Goal: Use online tool/utility: Use online tool/utility

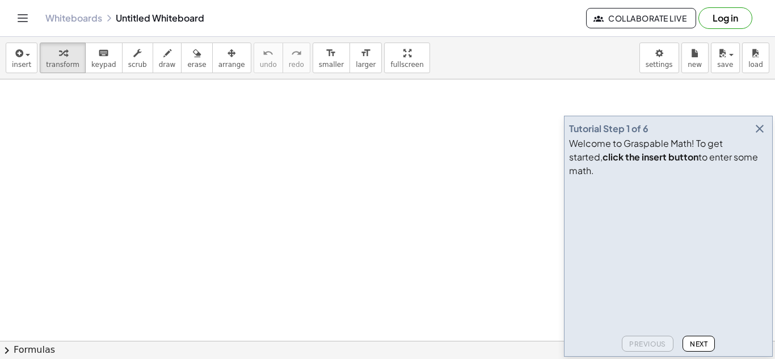
click at [757, 136] on icon "button" at bounding box center [759, 129] width 14 height 14
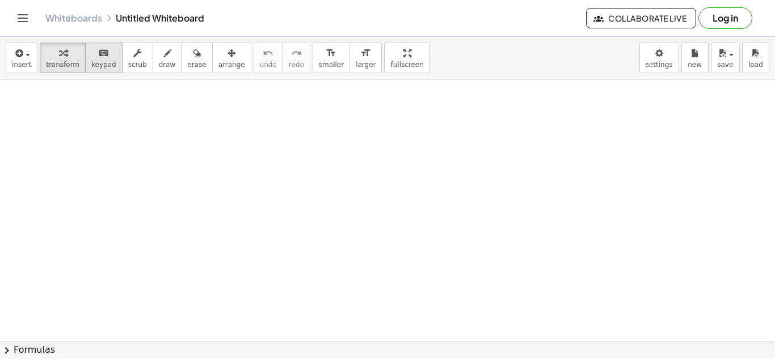
click at [98, 52] on icon "keyboard" at bounding box center [103, 53] width 11 height 14
click at [85, 70] on button "keyboard keypad" at bounding box center [103, 58] width 37 height 31
click at [93, 71] on button "keyboard keypad" at bounding box center [103, 58] width 37 height 31
click at [98, 56] on icon "keyboard" at bounding box center [103, 53] width 11 height 14
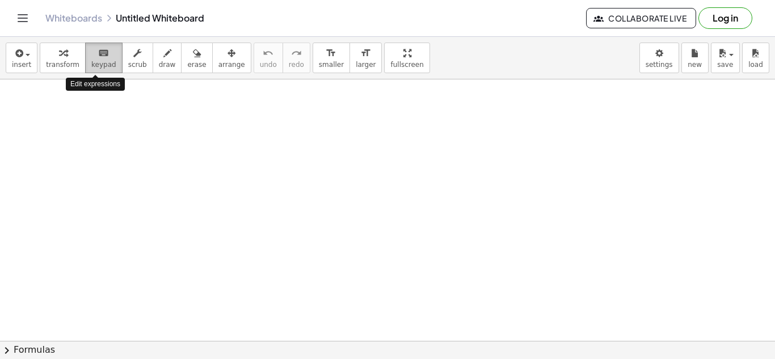
click at [98, 56] on icon "keyboard" at bounding box center [103, 53] width 11 height 14
click at [106, 54] on div "keyboard" at bounding box center [103, 53] width 25 height 14
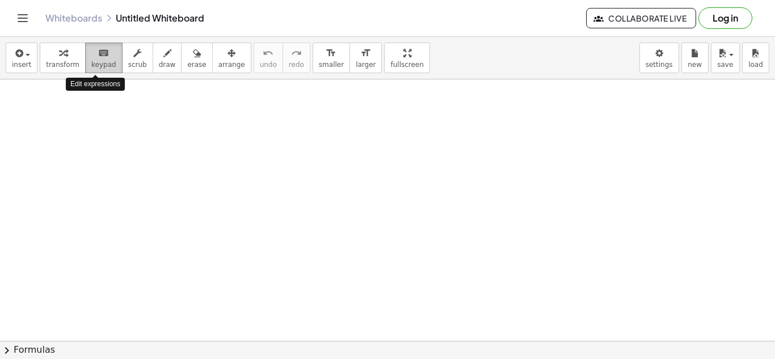
click at [106, 54] on div "keyboard" at bounding box center [103, 53] width 25 height 14
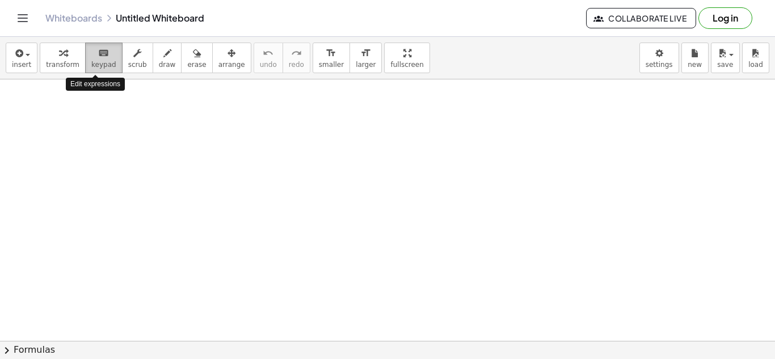
click at [106, 54] on div "keyboard" at bounding box center [103, 53] width 25 height 14
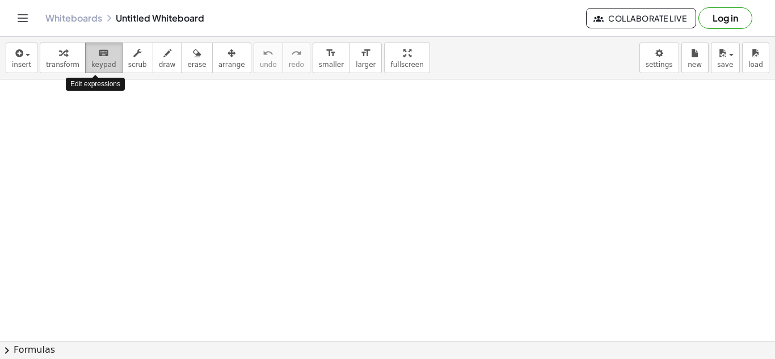
click at [106, 54] on div "keyboard" at bounding box center [103, 53] width 25 height 14
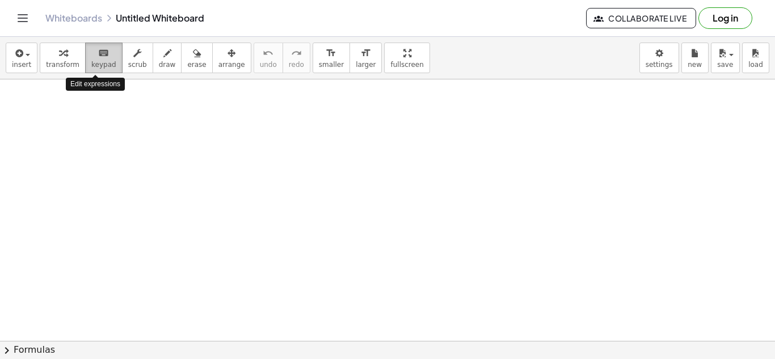
click at [106, 54] on div "keyboard" at bounding box center [103, 53] width 25 height 14
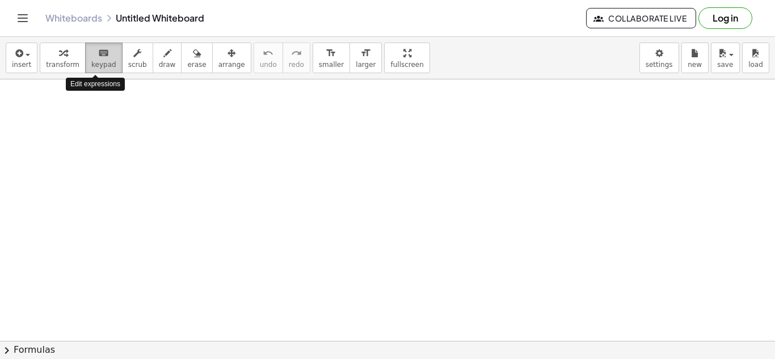
click at [106, 54] on div "keyboard" at bounding box center [103, 53] width 25 height 14
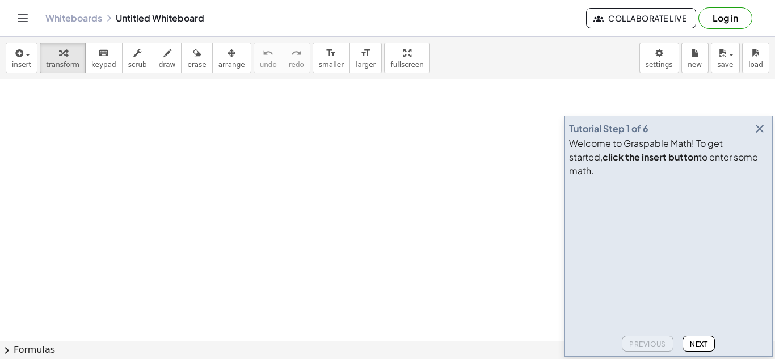
click at [764, 136] on icon "button" at bounding box center [759, 129] width 14 height 14
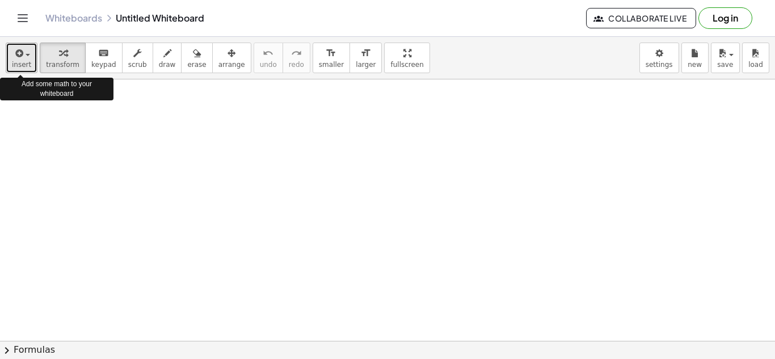
click at [24, 53] on span "button" at bounding box center [24, 54] width 2 height 8
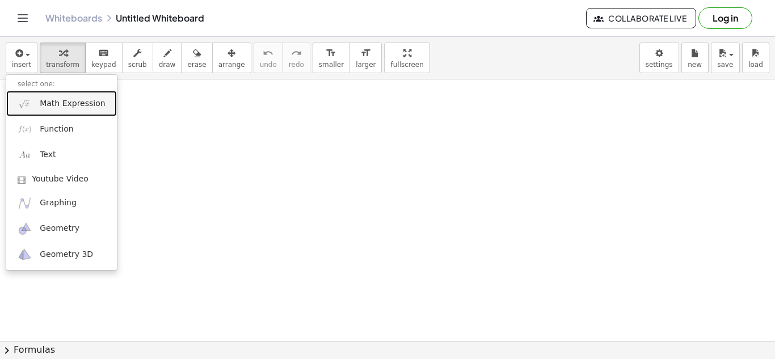
click at [60, 107] on span "Math Expression" at bounding box center [72, 103] width 65 height 11
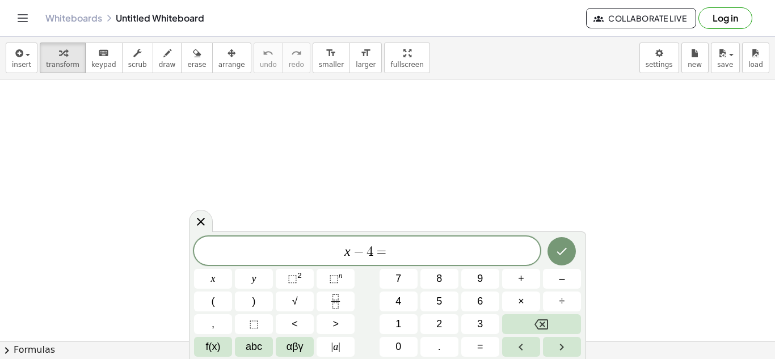
scroll to position [3, 0]
click at [568, 252] on icon "Done" at bounding box center [562, 251] width 14 height 14
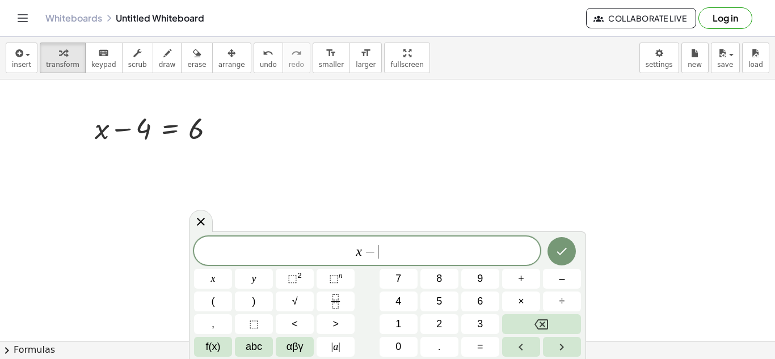
scroll to position [6, 0]
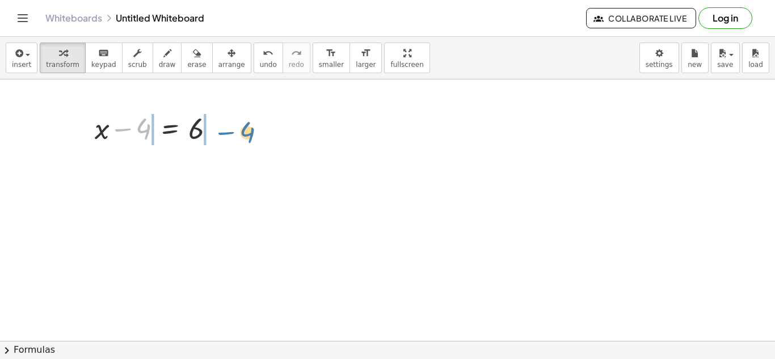
drag, startPoint x: 146, startPoint y: 129, endPoint x: 250, endPoint y: 132, distance: 103.2
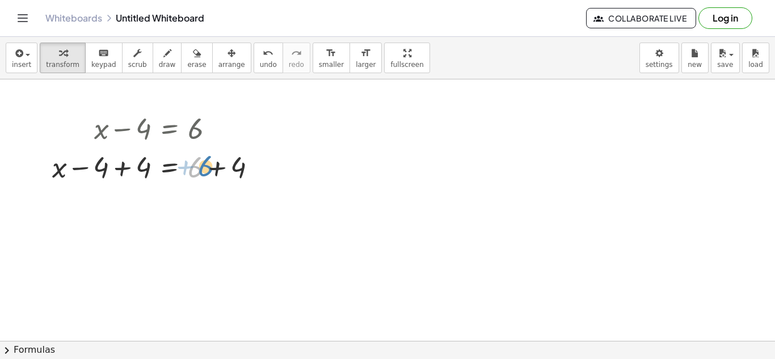
drag, startPoint x: 200, startPoint y: 165, endPoint x: 210, endPoint y: 164, distance: 9.7
click at [210, 164] on div at bounding box center [158, 166] width 225 height 39
drag, startPoint x: 239, startPoint y: 167, endPoint x: 201, endPoint y: 171, distance: 38.8
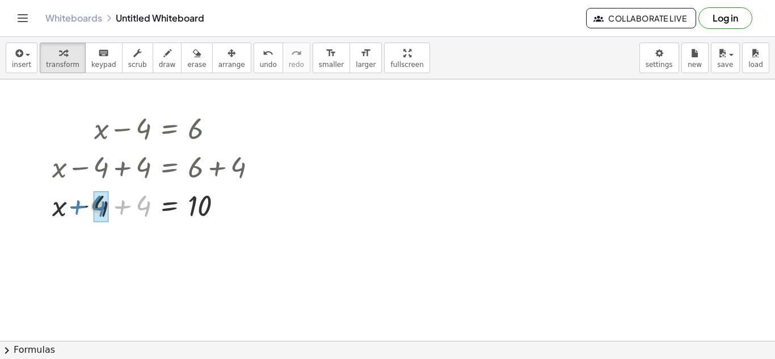
drag, startPoint x: 147, startPoint y: 202, endPoint x: 103, endPoint y: 202, distance: 44.2
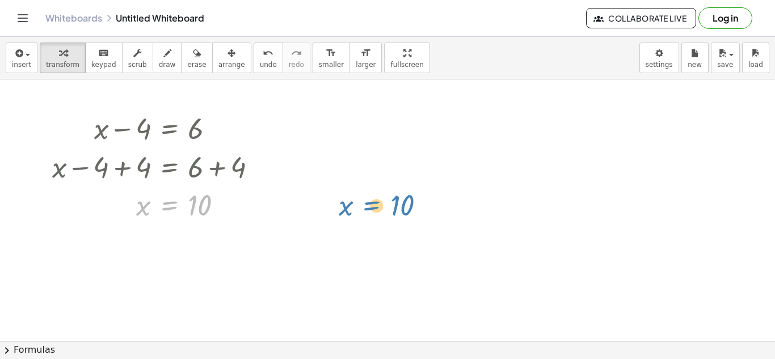
drag, startPoint x: 157, startPoint y: 206, endPoint x: 360, endPoint y: 206, distance: 203.6
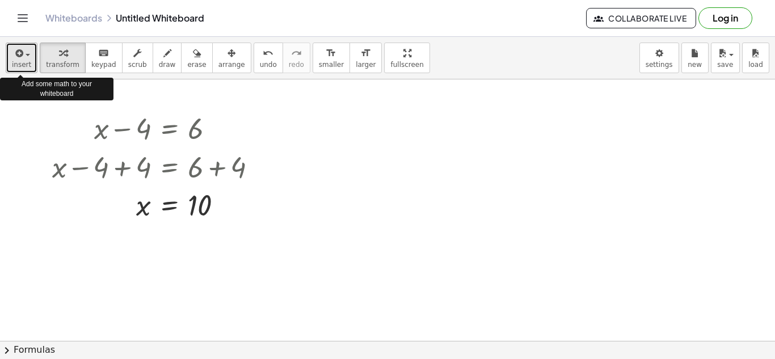
click at [18, 62] on span "insert" at bounding box center [21, 65] width 19 height 8
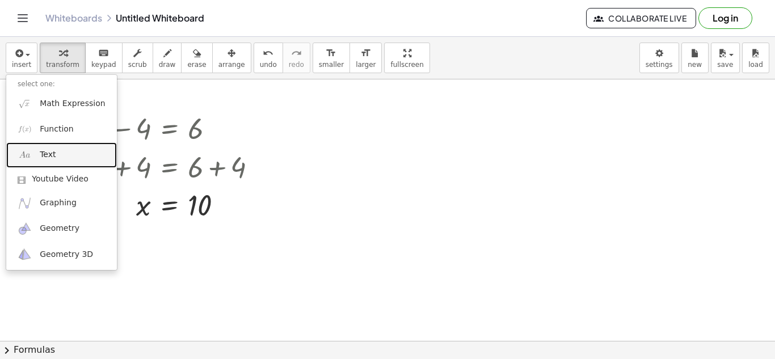
click at [35, 158] on link "Text" at bounding box center [61, 155] width 111 height 26
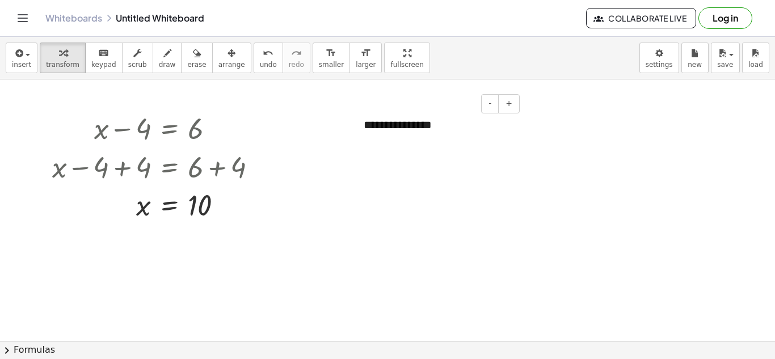
click at [492, 125] on div "**********" at bounding box center [437, 124] width 170 height 39
drag, startPoint x: 456, startPoint y: 112, endPoint x: 441, endPoint y: 168, distance: 57.5
click at [435, 116] on div "**********" at bounding box center [437, 124] width 170 height 39
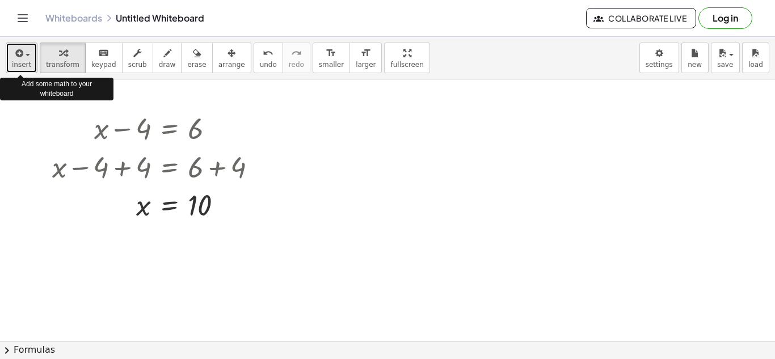
click at [21, 61] on span "insert" at bounding box center [21, 65] width 19 height 8
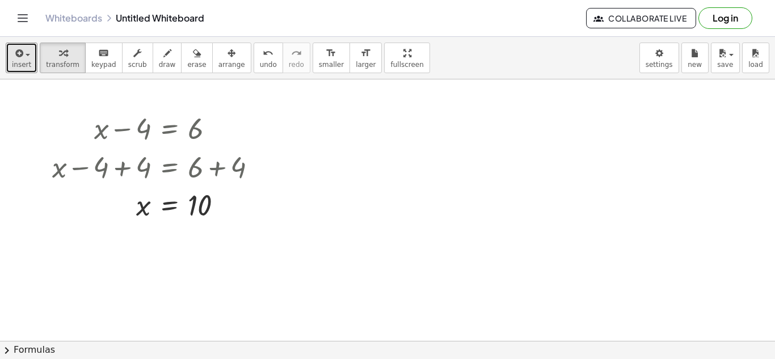
scroll to position [15, 0]
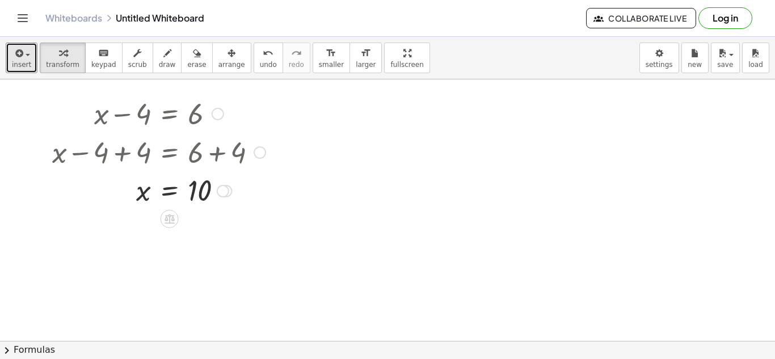
click at [0, 0] on button "√" at bounding box center [0, 0] width 0 height 0
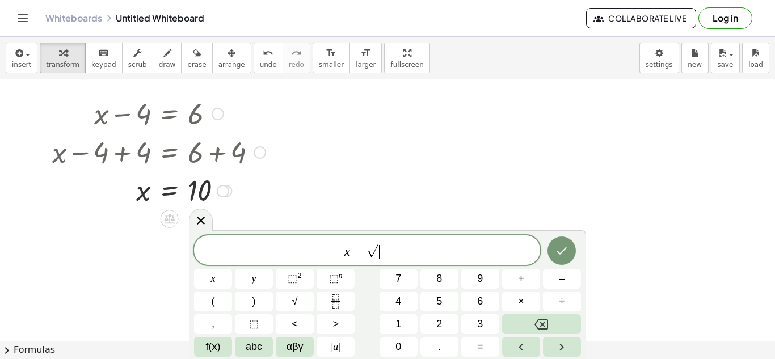
scroll to position [6, 0]
click at [532, 159] on div at bounding box center [387, 363] width 775 height 597
